Goal: Task Accomplishment & Management: Manage account settings

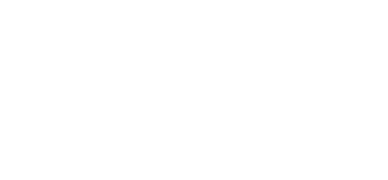
click at [207, 0] on html at bounding box center [194, 0] width 388 height 0
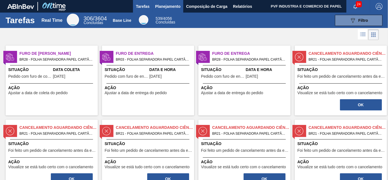
click at [172, 6] on span "Planejamento" at bounding box center [167, 6] width 25 height 7
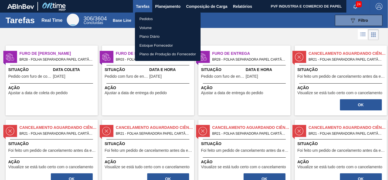
click at [148, 18] on li "Pedidos" at bounding box center [168, 19] width 66 height 9
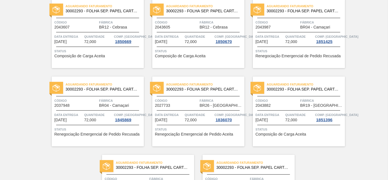
scroll to position [1212, 0]
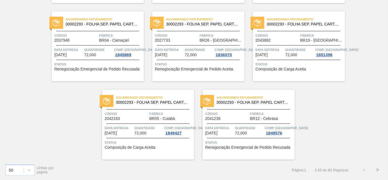
click at [377, 168] on button ">" at bounding box center [377, 170] width 14 height 14
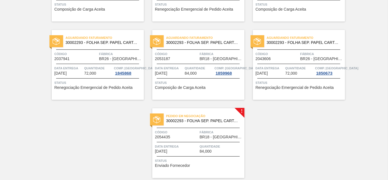
scroll to position [196, 0]
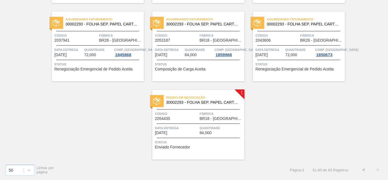
click at [216, 105] on div "Pedido em Negociação 30002293 - FOLHA SEP. PAPEL CARTAO 1200x1000M 350g" at bounding box center [198, 100] width 92 height 13
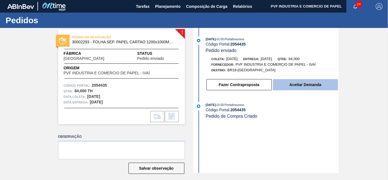
click at [295, 83] on button "Aceitar Demanda" at bounding box center [305, 84] width 65 height 11
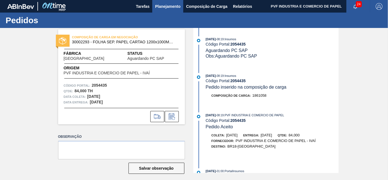
click at [165, 5] on span "Planejamento" at bounding box center [167, 6] width 25 height 7
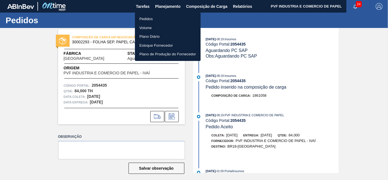
click at [141, 16] on li "Pedidos" at bounding box center [168, 19] width 66 height 9
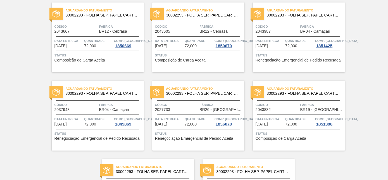
scroll to position [1212, 0]
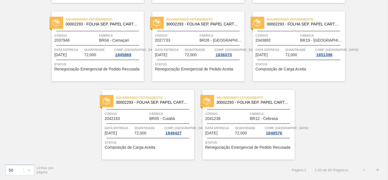
click at [375, 168] on button ">" at bounding box center [377, 170] width 14 height 14
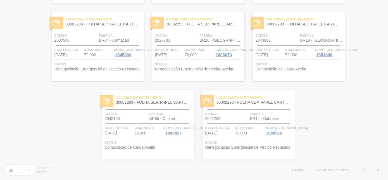
scroll to position [196, 0]
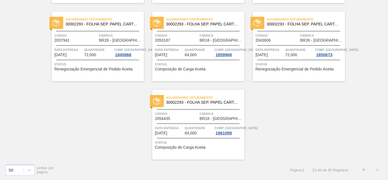
click at [202, 107] on div "Aguardando Faturamento 30002293 - FOLHA SEP. PAPEL CARTAO 1200x1000M 350g Códig…" at bounding box center [198, 125] width 92 height 70
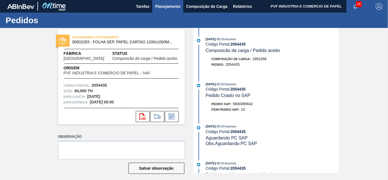
click at [163, 6] on span "Planejamento" at bounding box center [167, 6] width 25 height 7
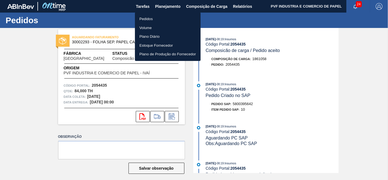
click at [147, 18] on li "Pedidos" at bounding box center [168, 19] width 66 height 9
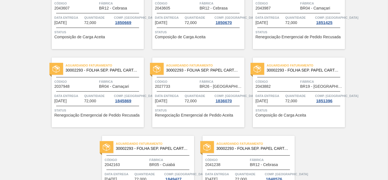
scroll to position [1212, 0]
